Goal: Information Seeking & Learning: Learn about a topic

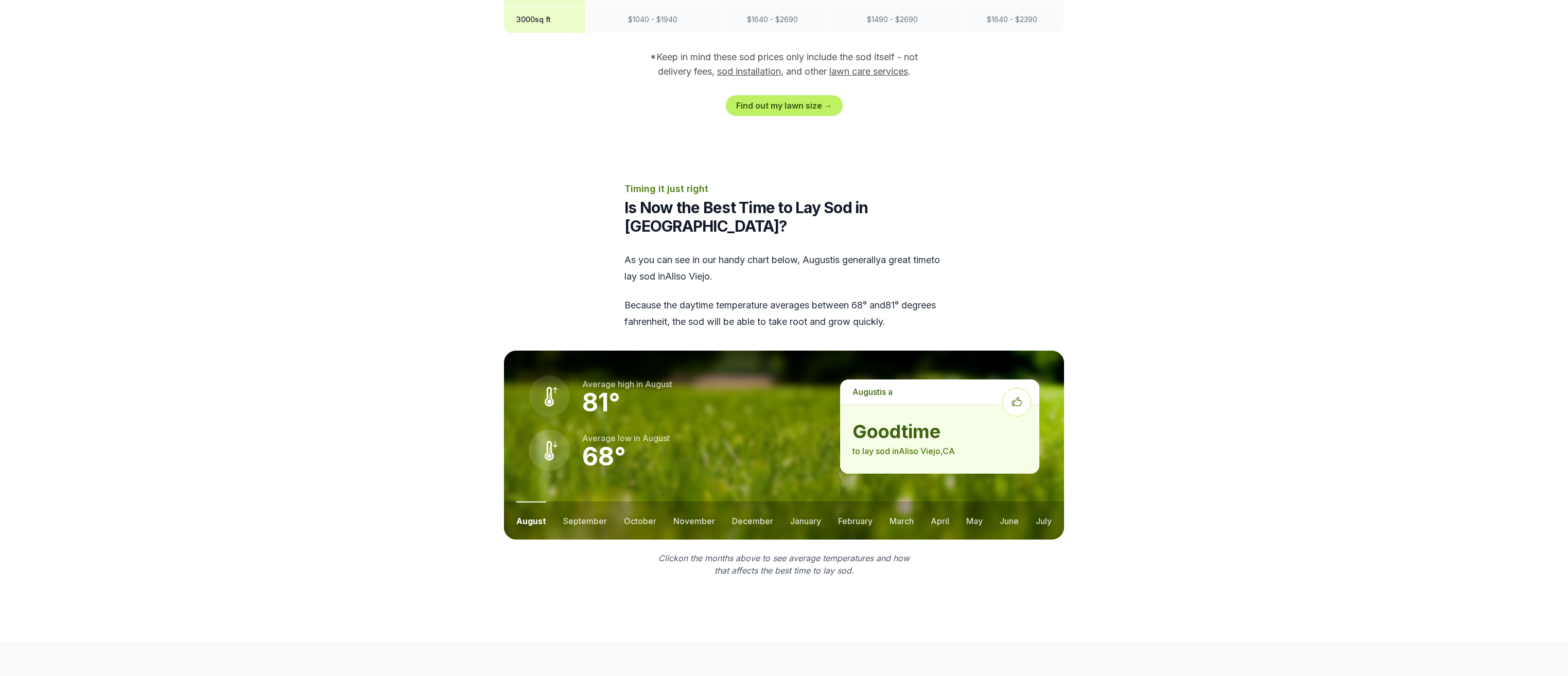
scroll to position [1133, 0]
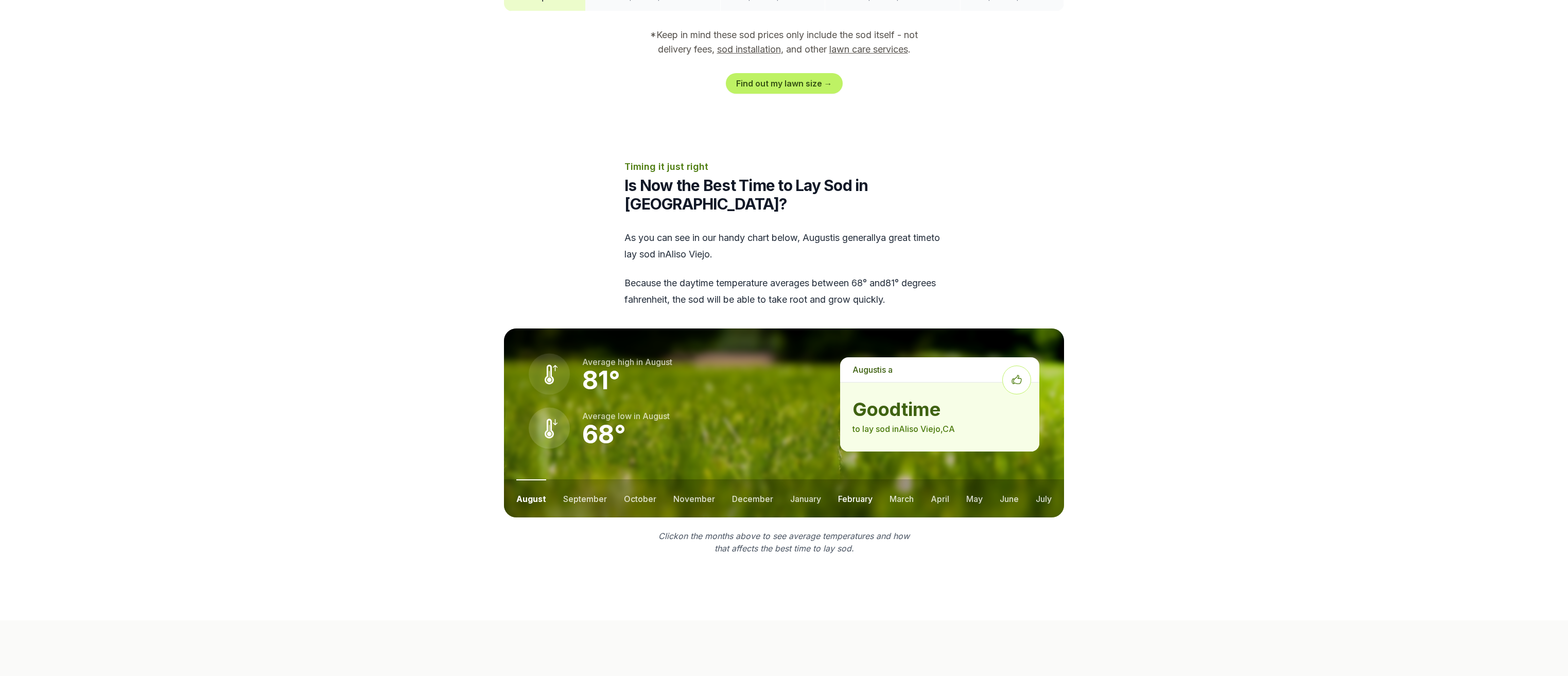
click at [842, 479] on button "february" at bounding box center [855, 498] width 34 height 38
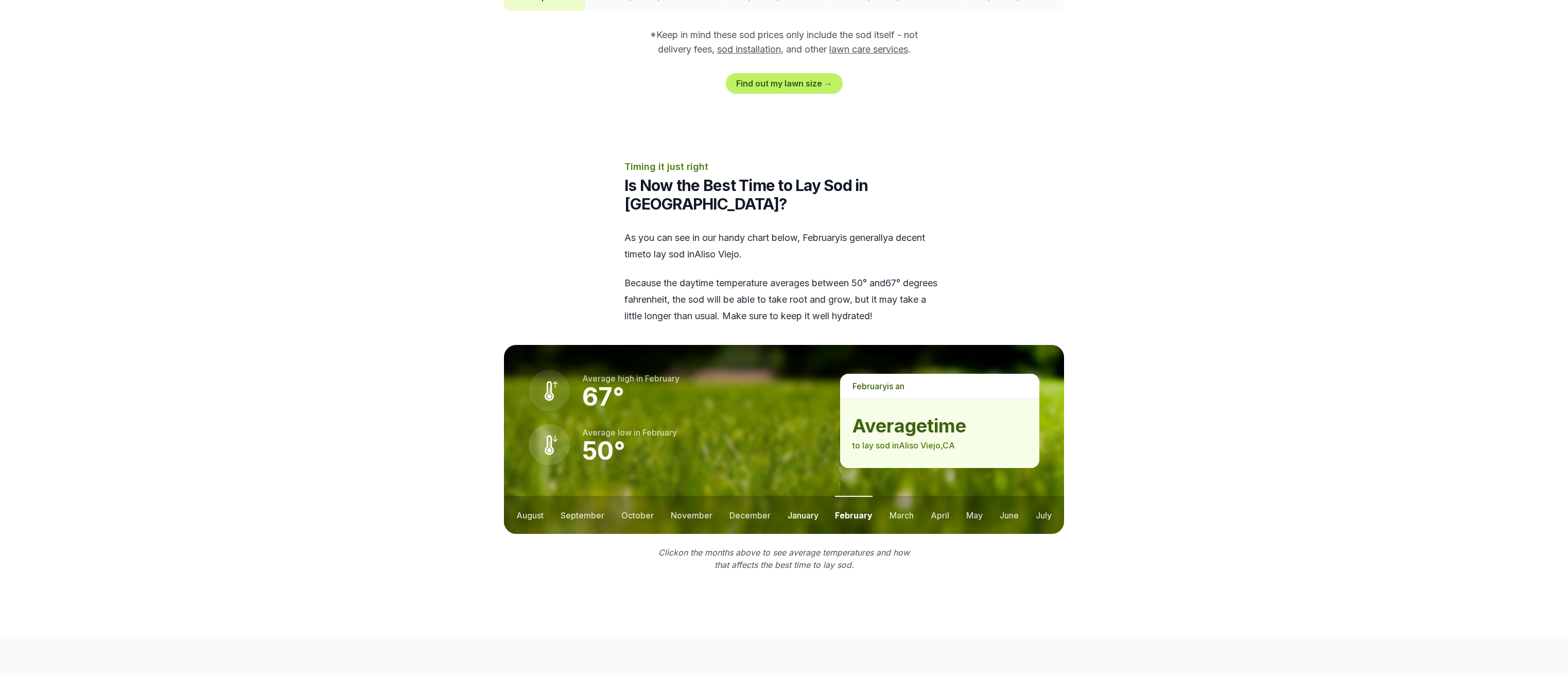
click at [797, 496] on button "january" at bounding box center [803, 514] width 31 height 38
click at [761, 496] on button "december" at bounding box center [749, 514] width 41 height 38
click at [761, 496] on button "december" at bounding box center [752, 514] width 43 height 38
click at [695, 496] on button "november" at bounding box center [691, 514] width 42 height 38
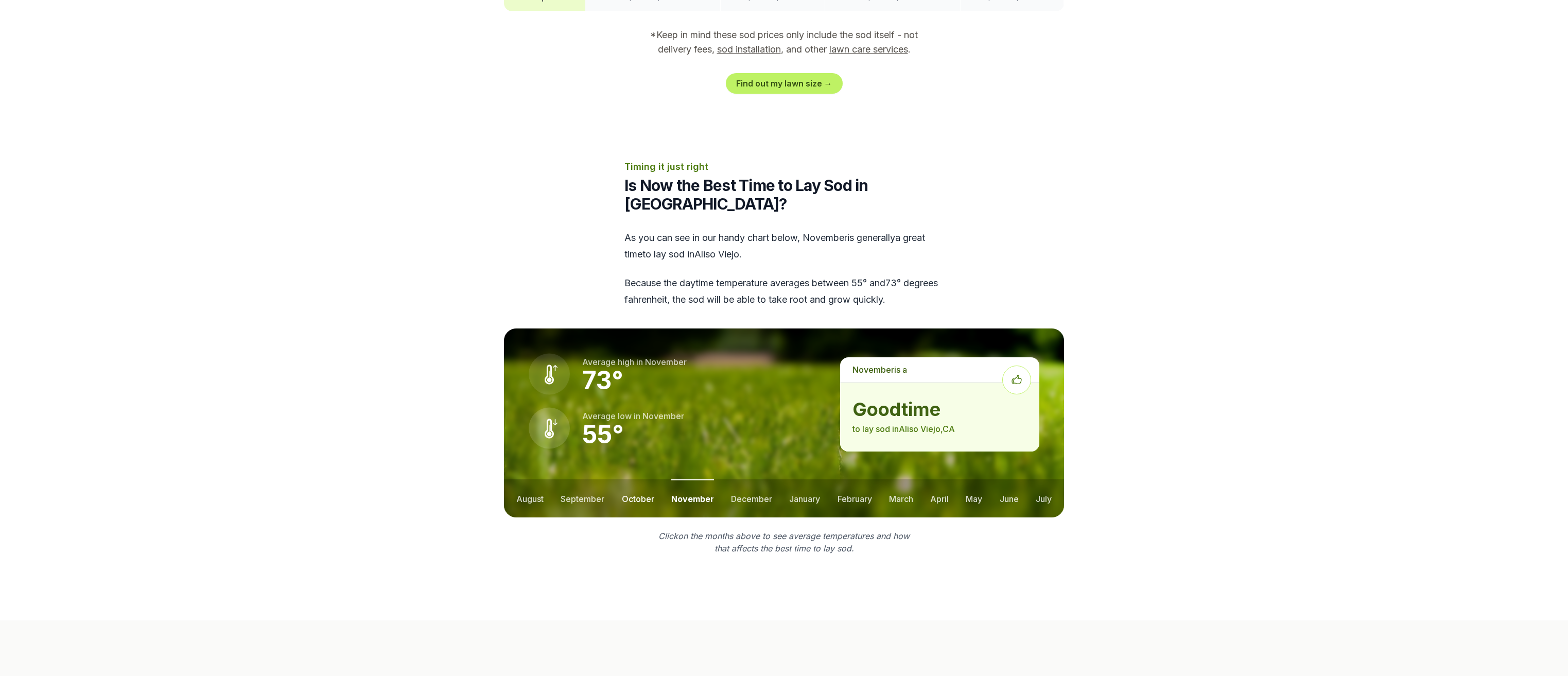
click at [633, 479] on button "october" at bounding box center [638, 498] width 32 height 38
click at [584, 479] on button "september" at bounding box center [582, 498] width 44 height 38
click at [529, 479] on button "august" at bounding box center [530, 498] width 27 height 38
click at [897, 479] on button "march" at bounding box center [901, 498] width 24 height 38
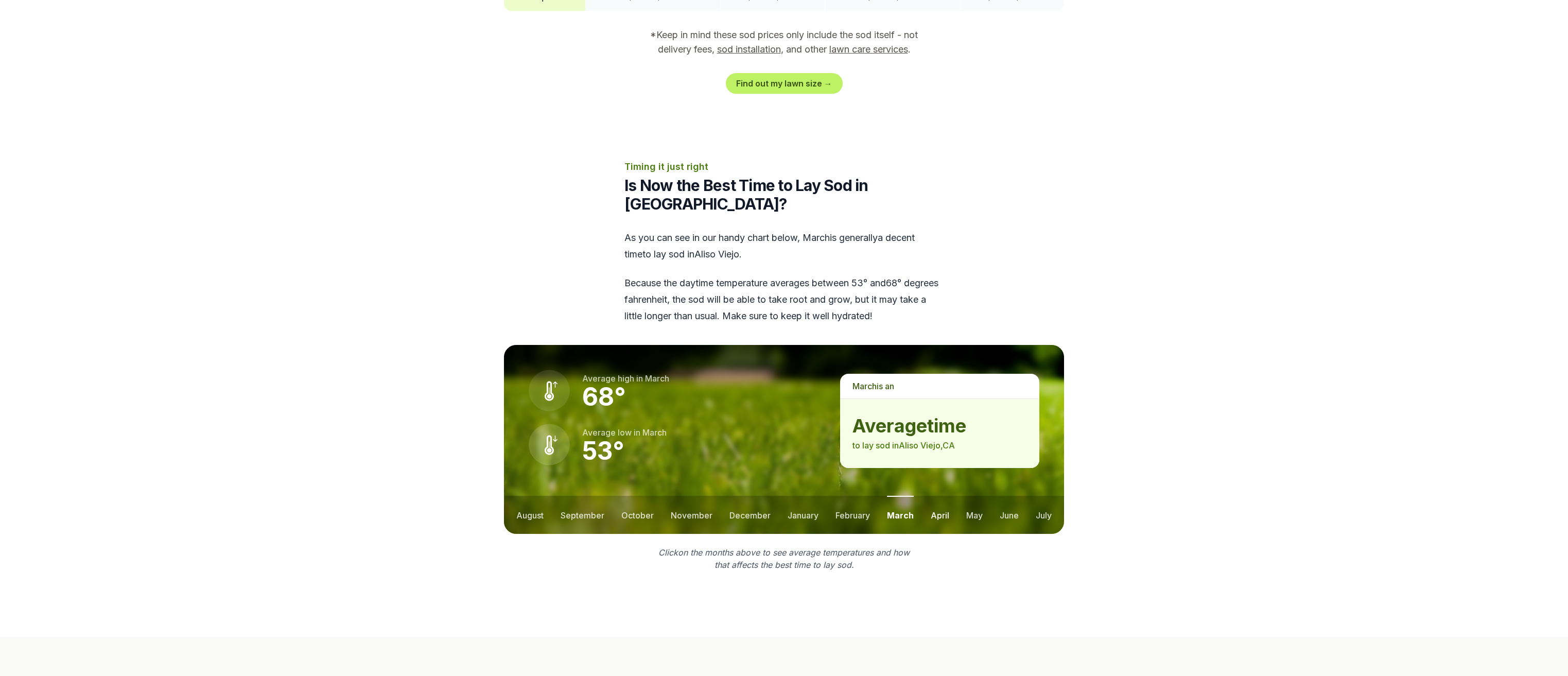
click at [940, 496] on button "april" at bounding box center [940, 514] width 19 height 38
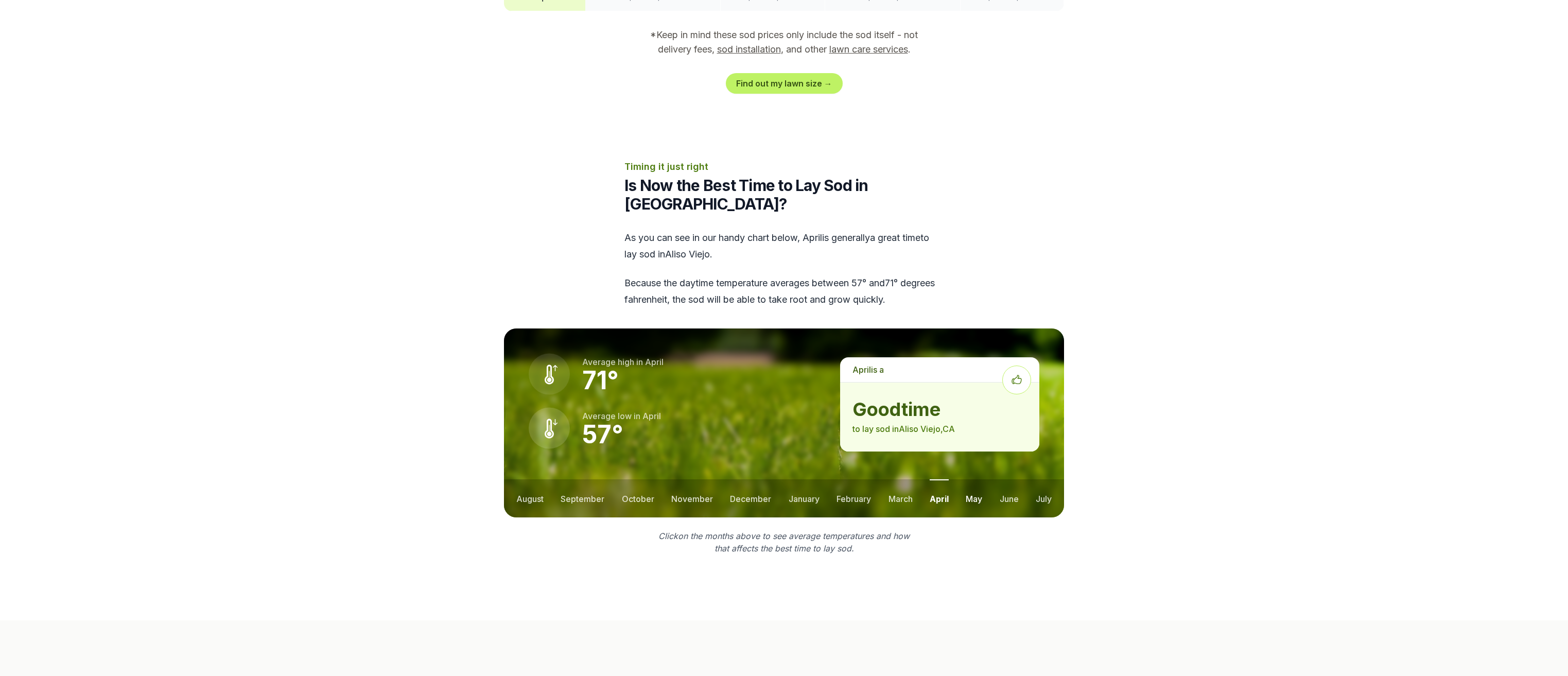
click at [966, 479] on button "may" at bounding box center [974, 498] width 17 height 38
click at [1005, 479] on button "june" at bounding box center [1010, 498] width 19 height 38
click at [1042, 479] on button "july" at bounding box center [1044, 498] width 16 height 38
click at [756, 479] on button "december" at bounding box center [751, 498] width 41 height 38
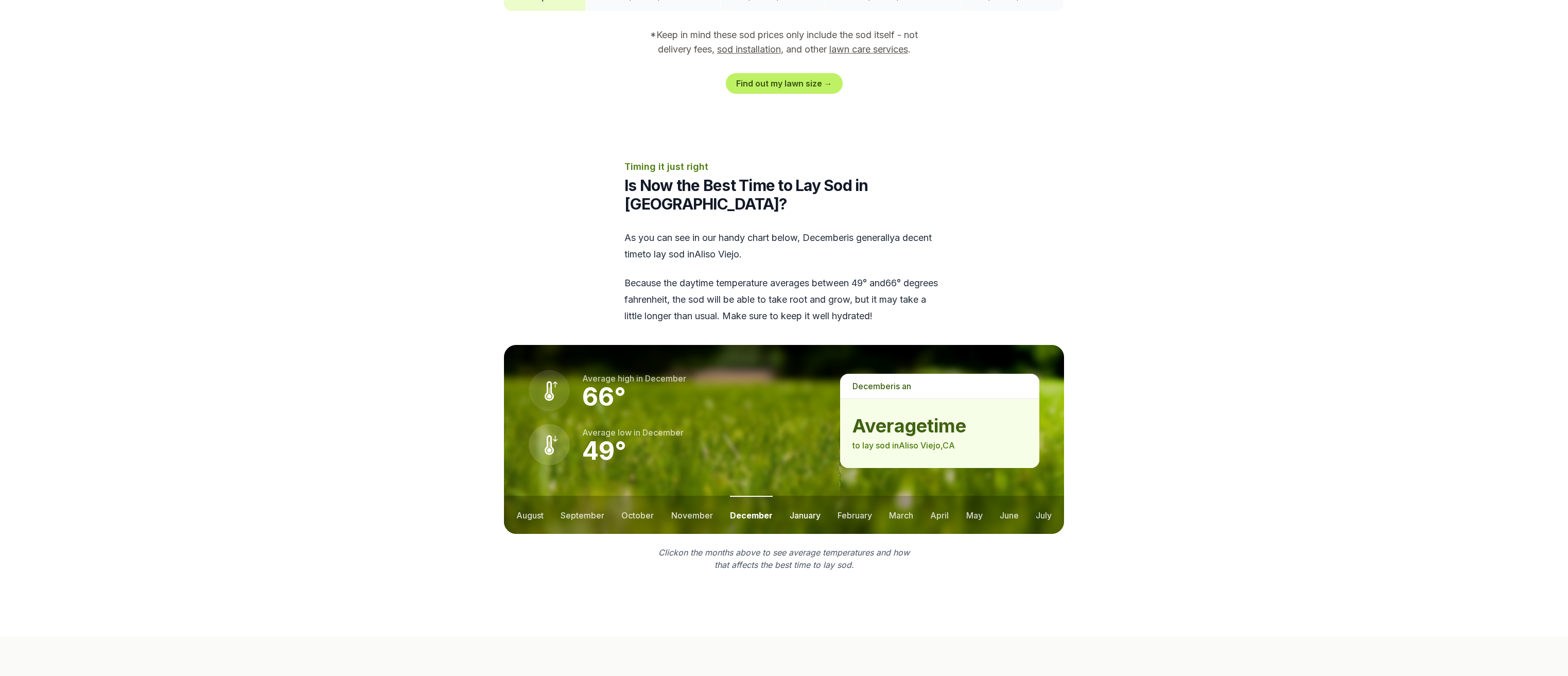
click at [804, 496] on button "january" at bounding box center [805, 514] width 31 height 38
click at [538, 496] on button "august" at bounding box center [530, 514] width 27 height 38
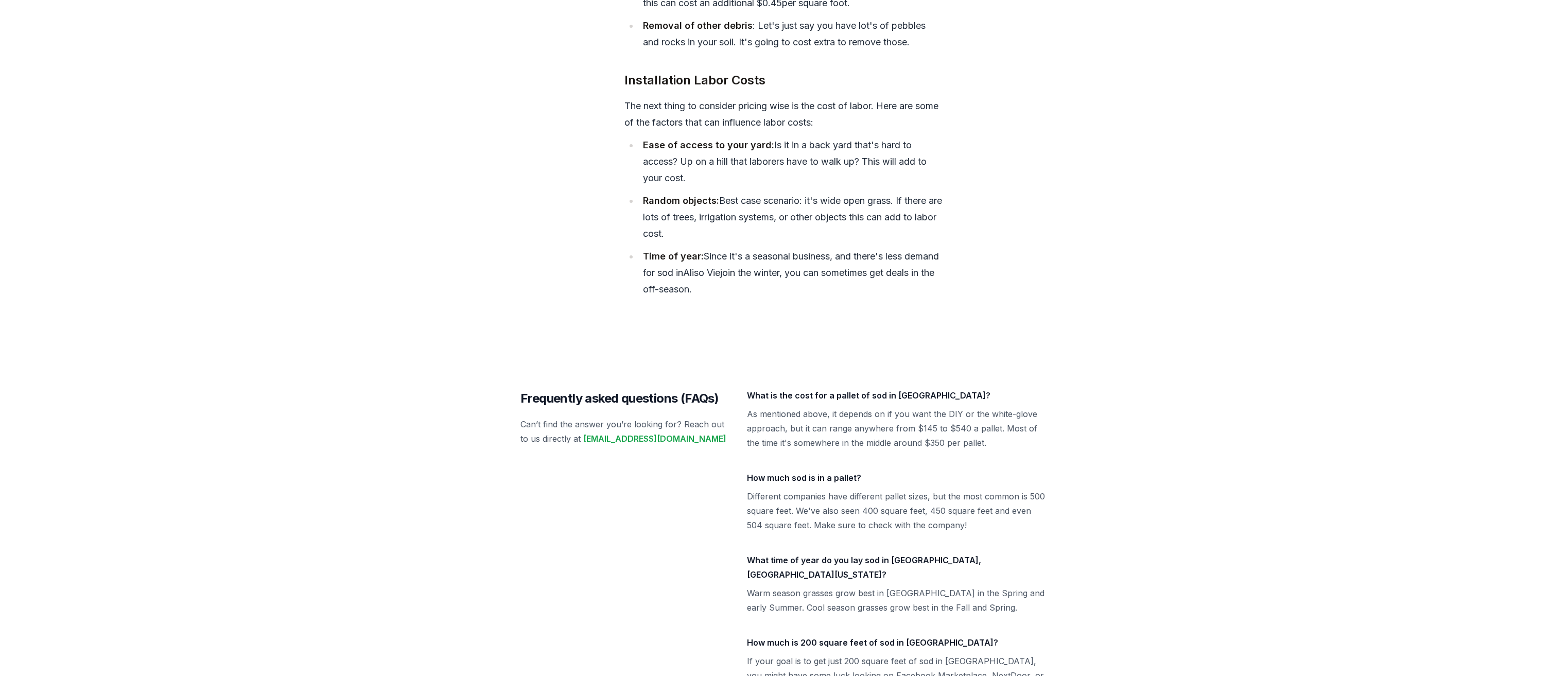
scroll to position [4187, 0]
